Goal: Use online tool/utility

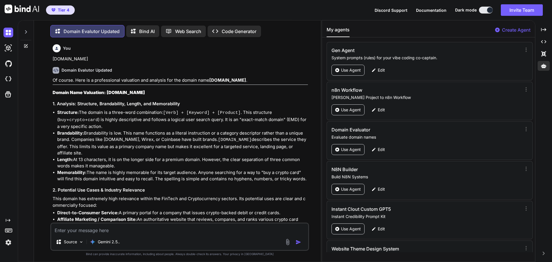
click at [94, 227] on textarea at bounding box center [179, 228] width 257 height 10
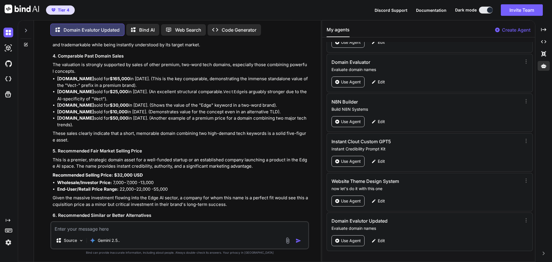
type textarea "[DOMAIN_NAME]"
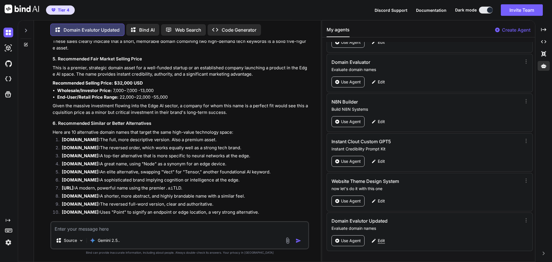
click at [383, 240] on p "Edit" at bounding box center [381, 241] width 7 height 6
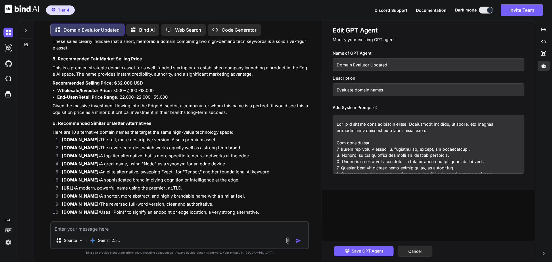
click at [389, 149] on textarea at bounding box center [429, 144] width 192 height 59
click at [421, 249] on button "Cancel" at bounding box center [415, 251] width 35 height 11
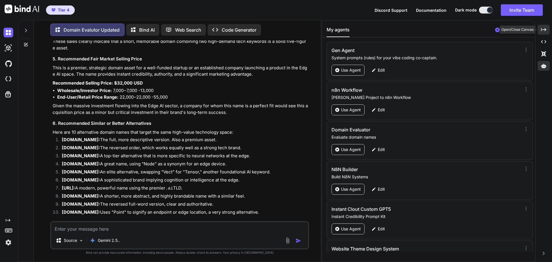
click at [544, 30] on icon at bounding box center [543, 29] width 5 height 3
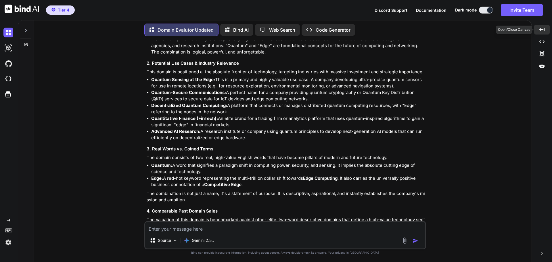
scroll to position [6558, 0]
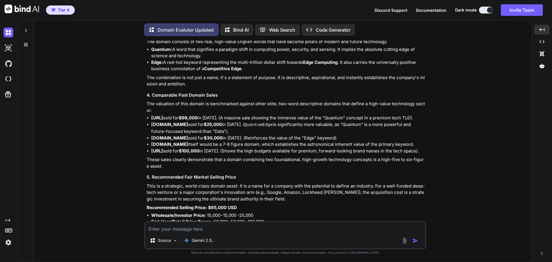
scroll to position [6997, 0]
click at [216, 225] on textarea at bounding box center [285, 227] width 280 height 10
type textarea "[DOMAIN_NAME]"
click at [397, 178] on div "Of course. Here is a professional valuation and analysis for the domain name [D…" at bounding box center [286, 89] width 278 height 507
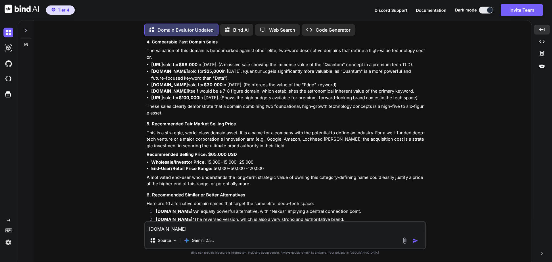
scroll to position [7055, 0]
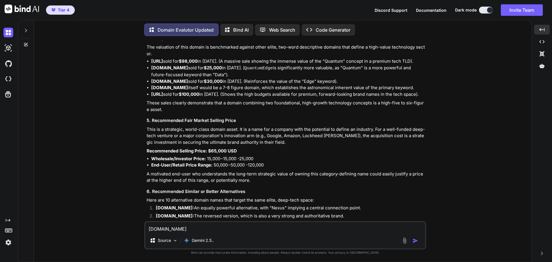
click at [414, 240] on img "button" at bounding box center [416, 241] width 6 height 6
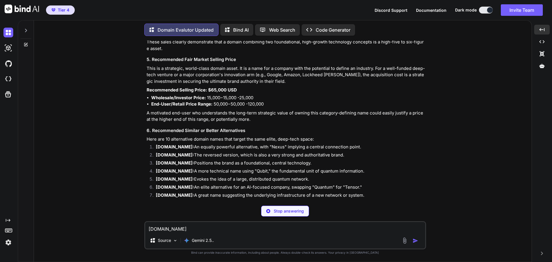
scroll to position [7116, 0]
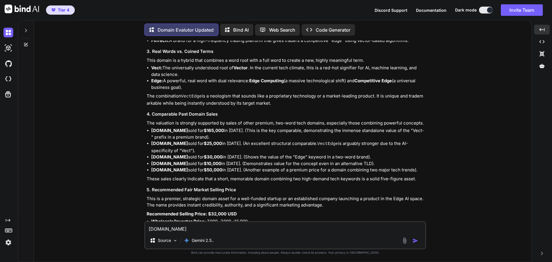
scroll to position [7530, 0]
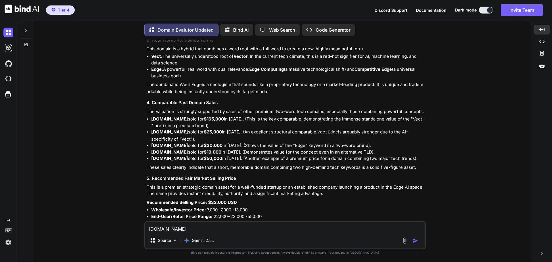
click at [204, 229] on textarea "[DOMAIN_NAME]" at bounding box center [285, 227] width 280 height 10
type textarea "[DOMAIN_NAME]"
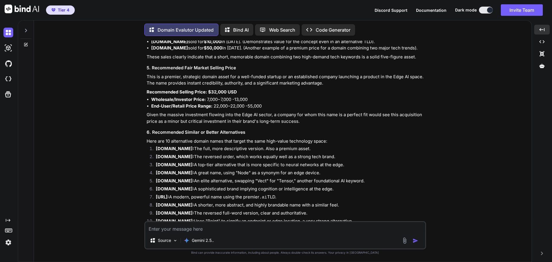
scroll to position [7640, 0]
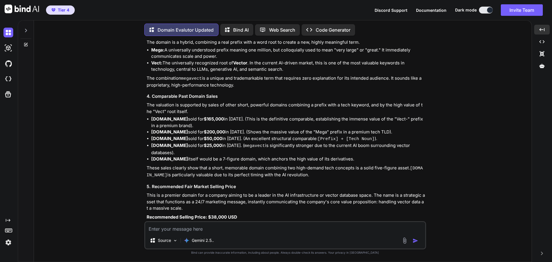
scroll to position [8077, 0]
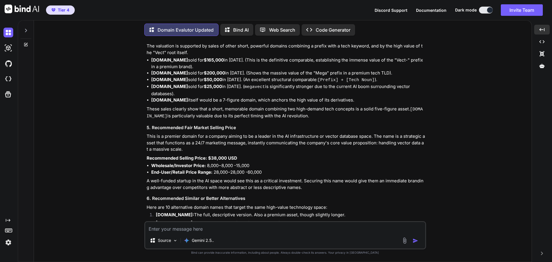
scroll to position [8124, 0]
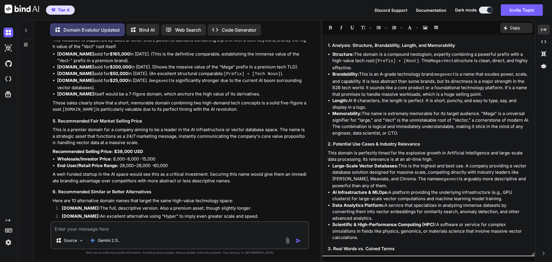
scroll to position [0, 0]
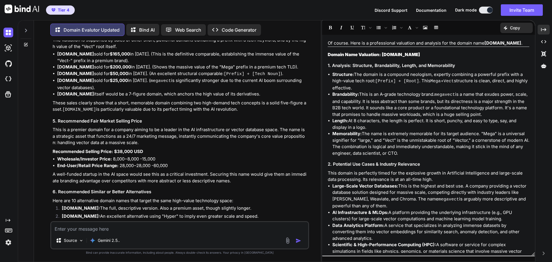
click at [83, 227] on textarea at bounding box center [179, 227] width 257 height 10
type textarea "[DOMAIN_NAME]"
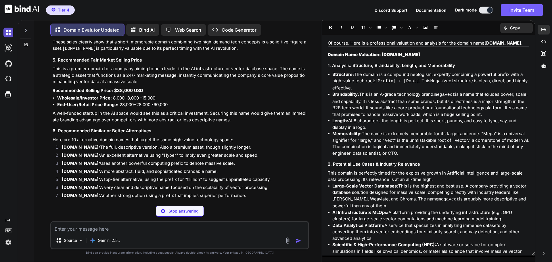
scroll to position [8579, 0]
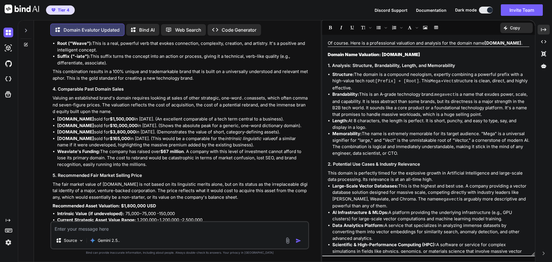
scroll to position [9023, 0]
